Goal: Information Seeking & Learning: Find specific page/section

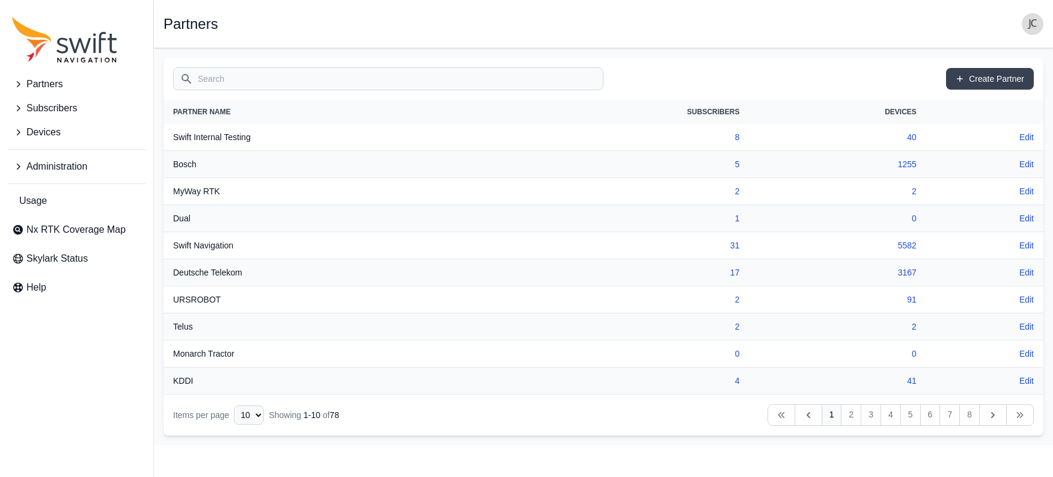
click at [63, 84] on span "Partners" at bounding box center [44, 84] width 36 height 14
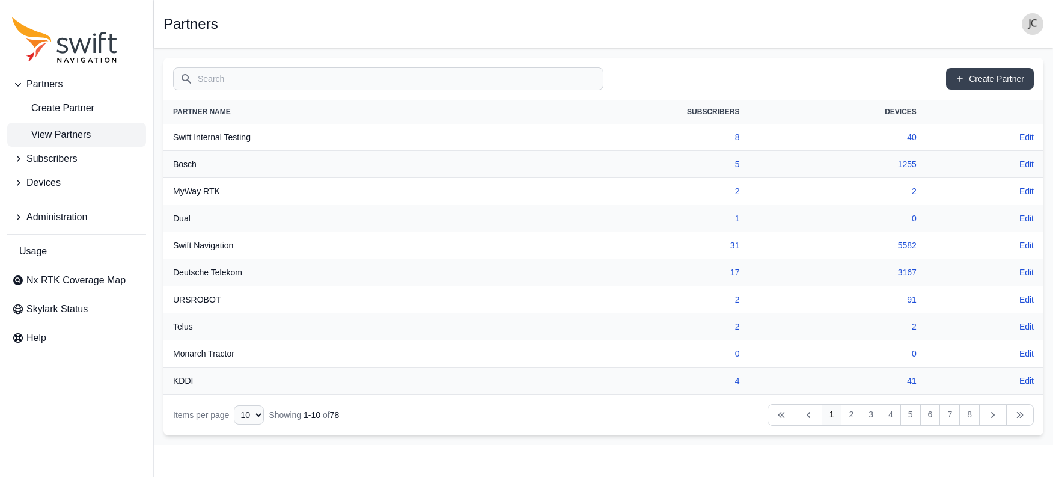
click at [67, 132] on span "View Partners" at bounding box center [51, 134] width 79 height 14
click at [854, 415] on link "2" at bounding box center [851, 415] width 20 height 22
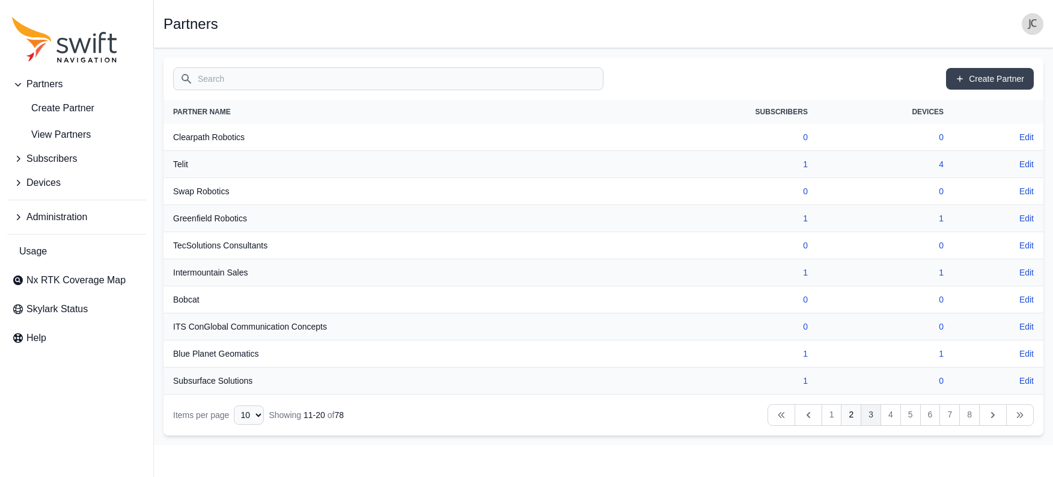
click at [869, 418] on link "3" at bounding box center [871, 415] width 20 height 22
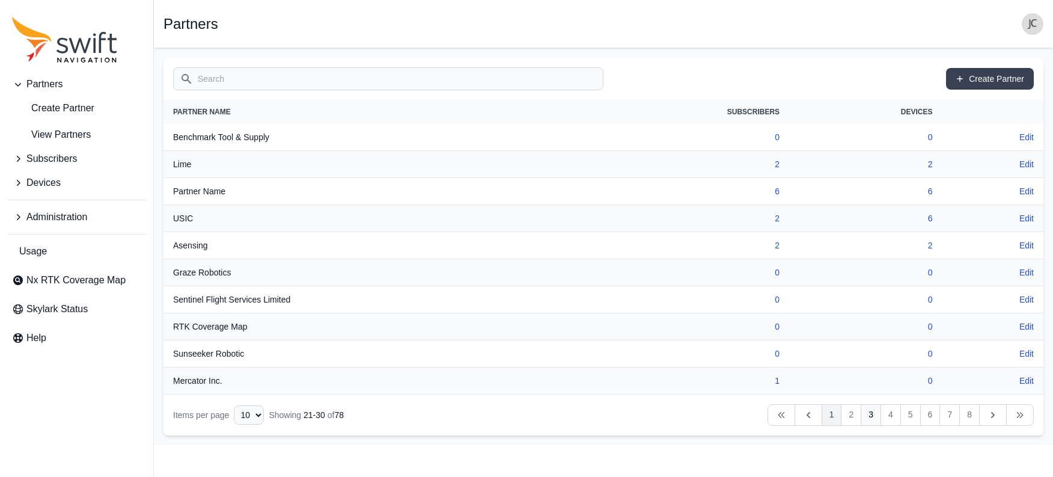
click at [825, 417] on link "1" at bounding box center [832, 415] width 20 height 22
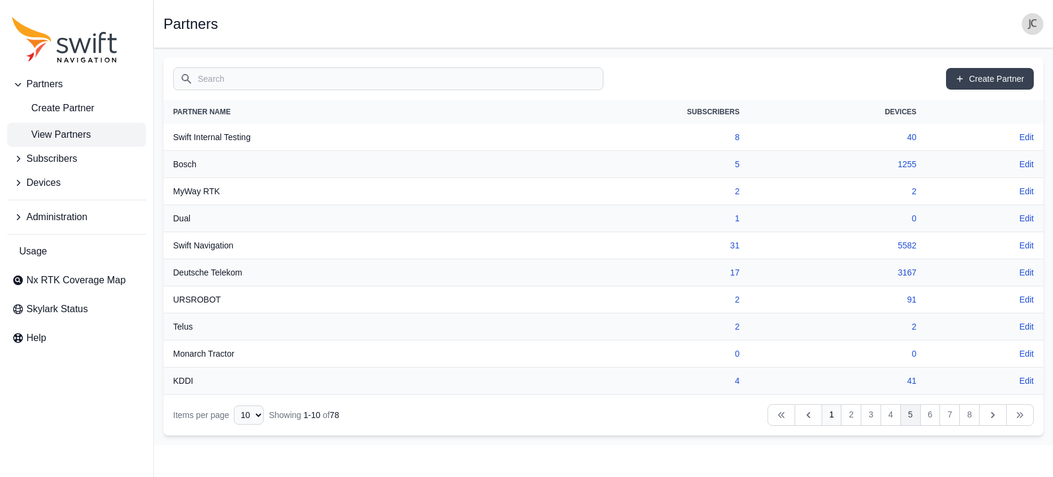
click at [906, 420] on link "5" at bounding box center [910, 415] width 20 height 22
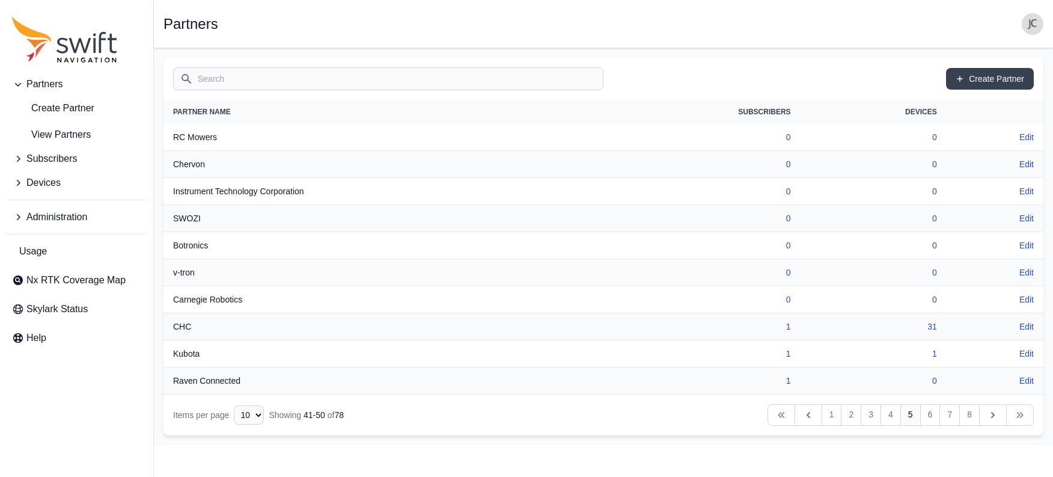
click at [374, 71] on input "Search" at bounding box center [388, 78] width 430 height 23
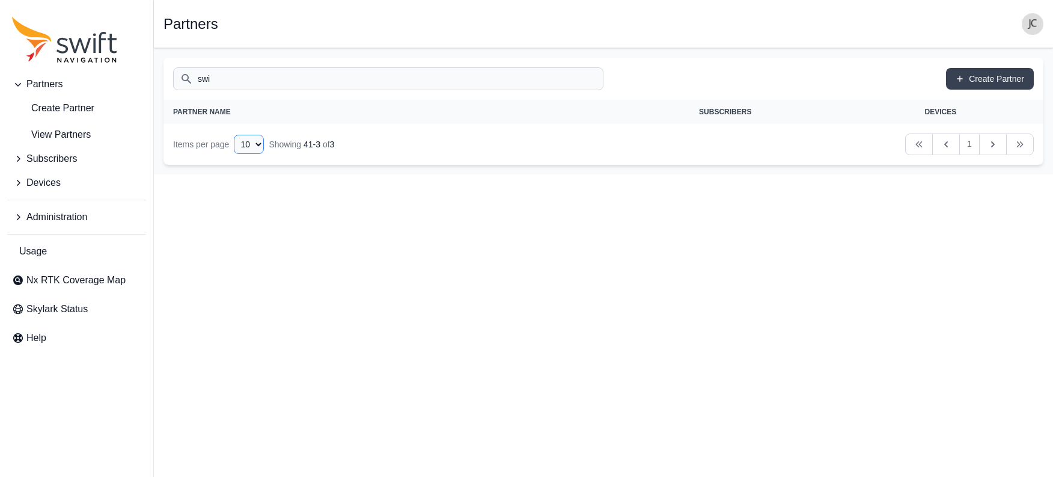
click at [238, 138] on select "10 15 20 25 50" at bounding box center [249, 144] width 30 height 19
click at [234, 135] on select "10 15 20 25 50" at bounding box center [249, 144] width 30 height 19
click at [259, 84] on input "swi" at bounding box center [388, 78] width 430 height 23
click at [54, 139] on span "View Partners" at bounding box center [51, 134] width 79 height 14
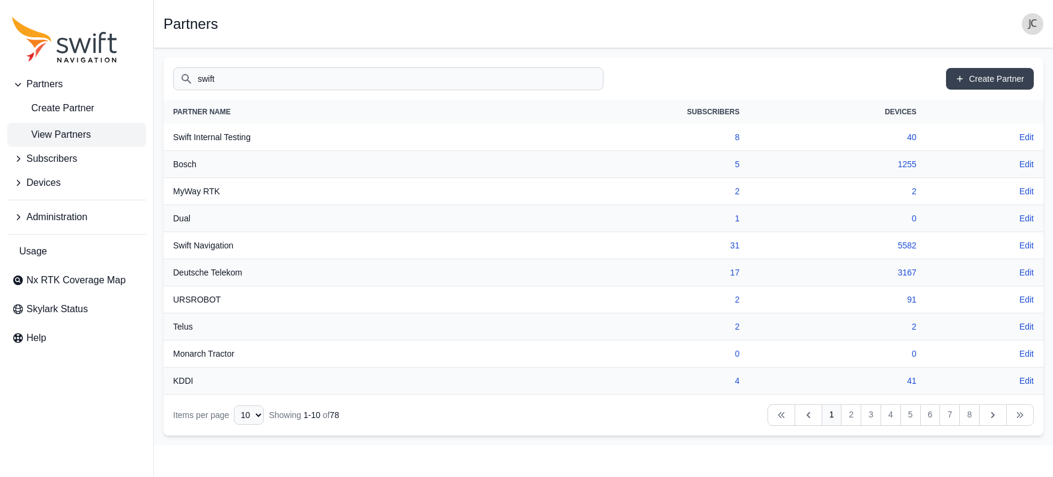
click at [469, 87] on input "swift" at bounding box center [388, 78] width 430 height 23
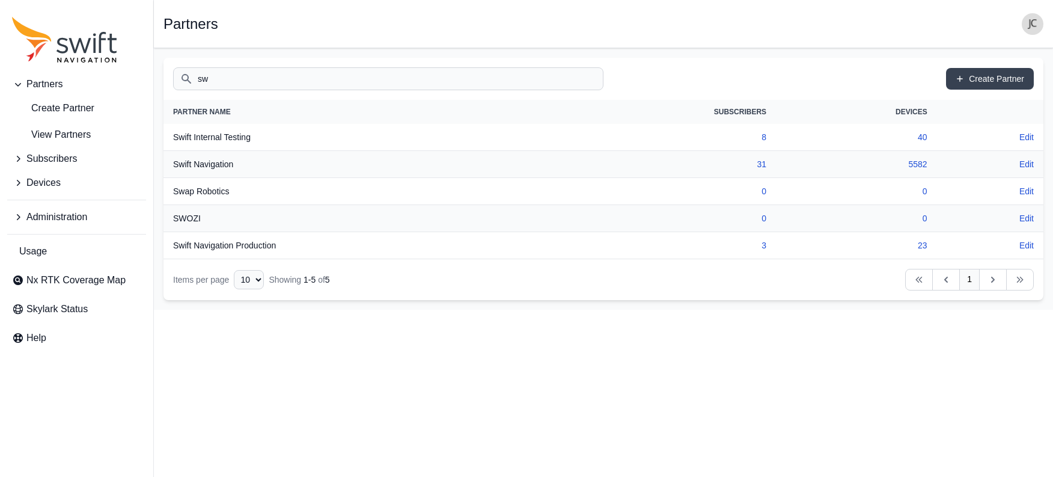
type input "s"
type input "sw"
click at [757, 165] on link "31" at bounding box center [762, 164] width 10 height 10
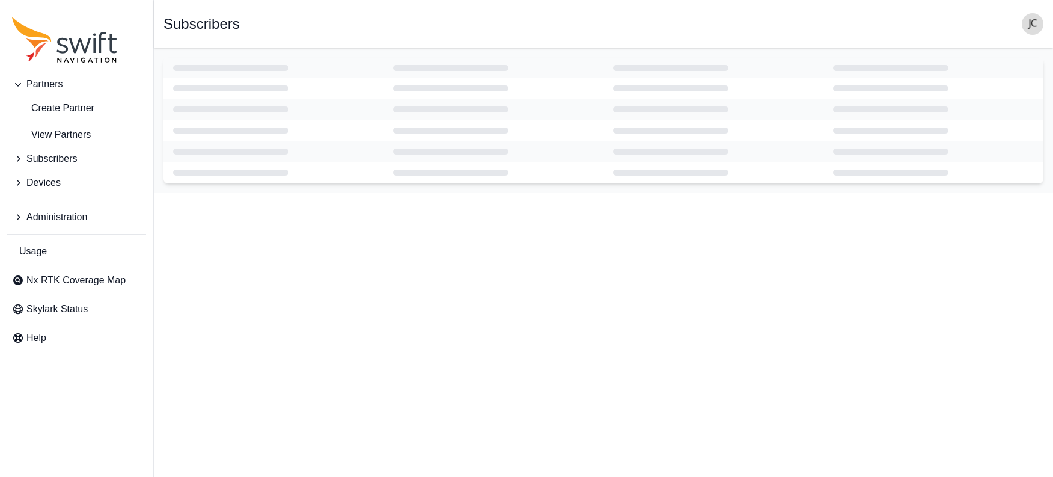
select select "ab3272ce-40d0-4c94-a524-96a758ab755c"
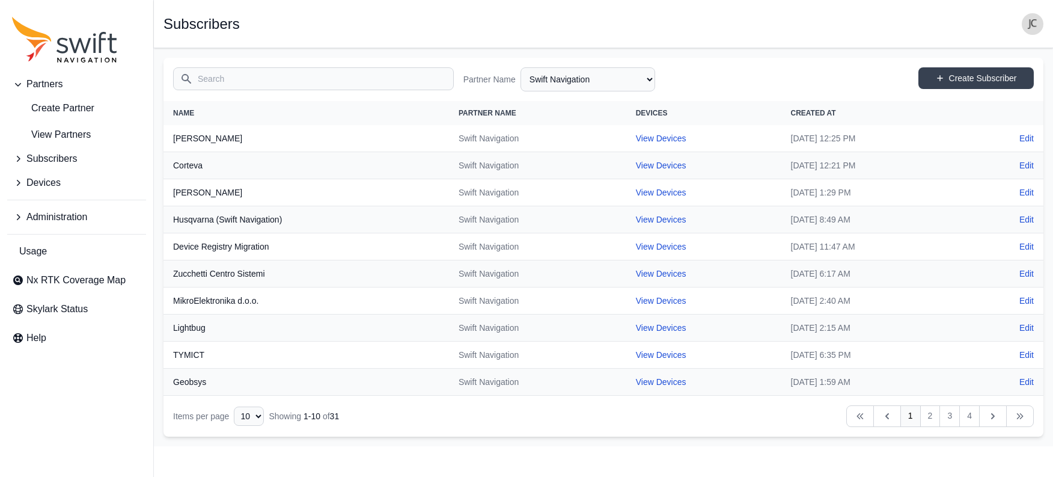
click at [264, 75] on input "Search" at bounding box center [313, 78] width 281 height 23
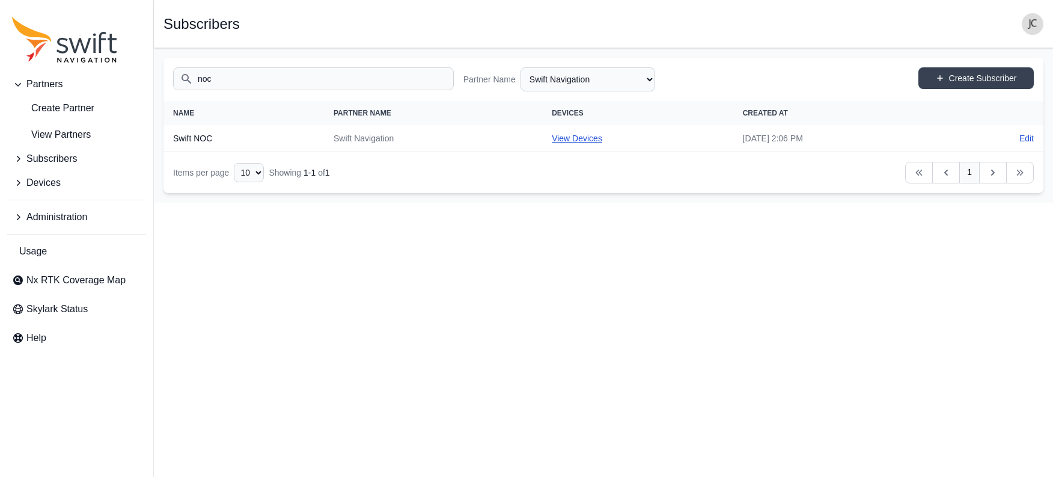
type input "noc"
click at [552, 141] on link "View Devices" at bounding box center [577, 138] width 50 height 10
select select "ad57a14f-88f7-486c-8a7c-b533c1bf38ee"
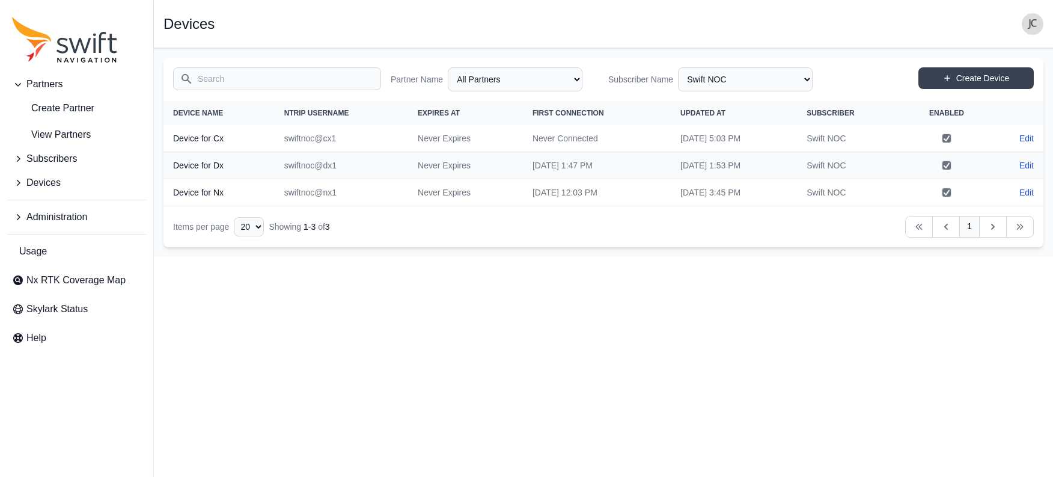
click at [13, 222] on icon "Sidenav" at bounding box center [18, 217] width 12 height 12
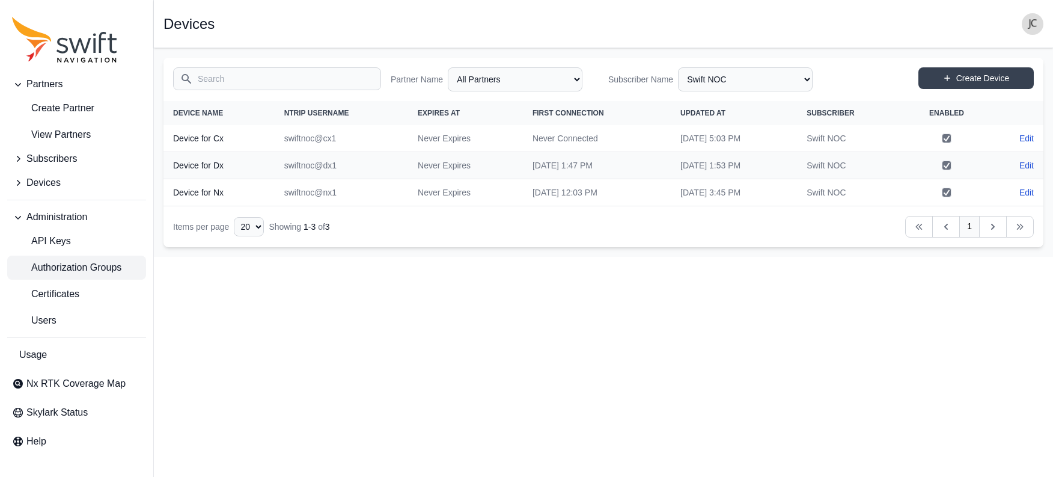
click at [56, 271] on span "Authorization Groups" at bounding box center [66, 267] width 109 height 14
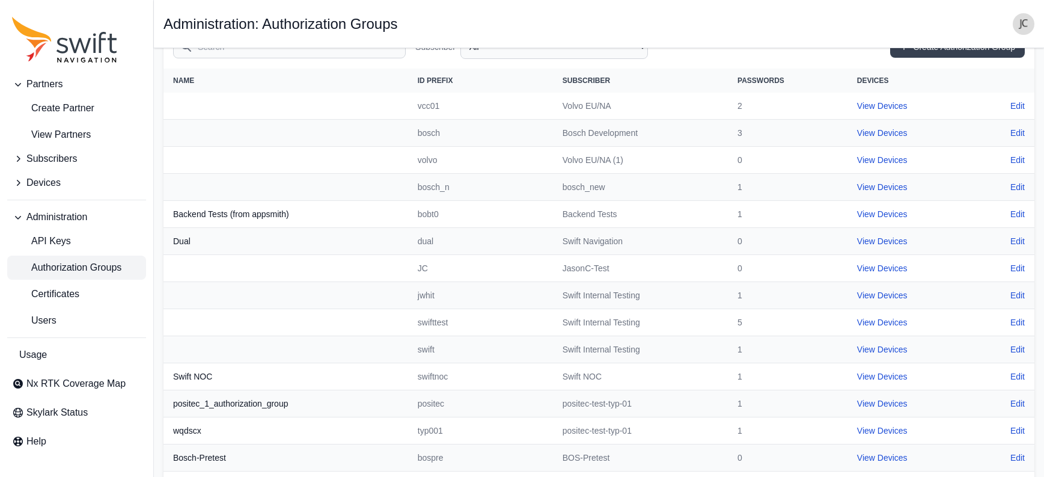
scroll to position [144, 0]
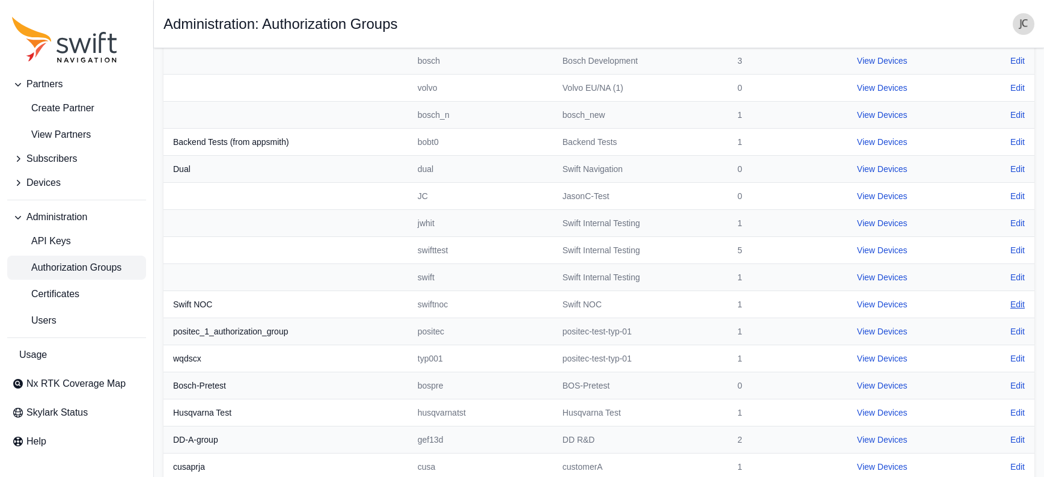
click at [1014, 305] on link "Edit" at bounding box center [1017, 304] width 14 height 12
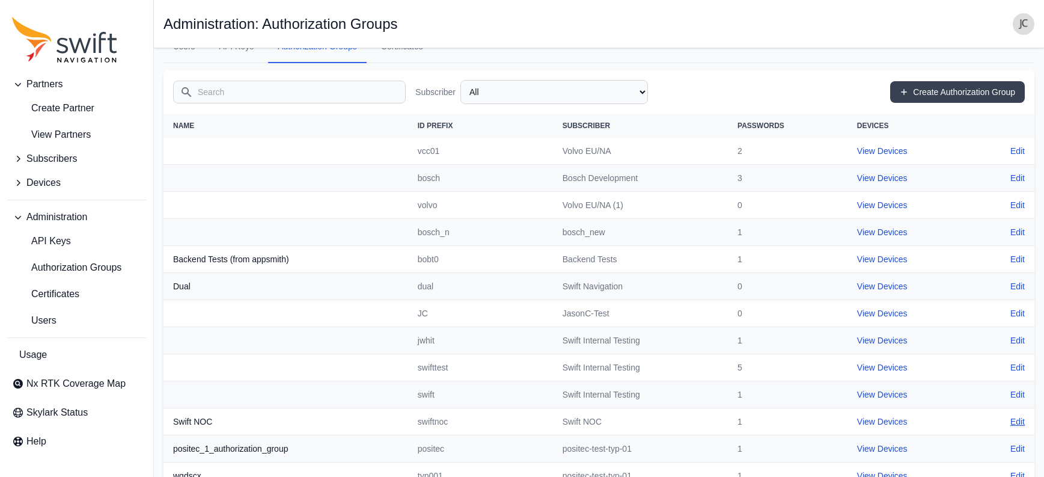
select select "ad57a14f-88f7-486c-8a7c-b533c1bf38ee"
